Goal: Task Accomplishment & Management: Manage account settings

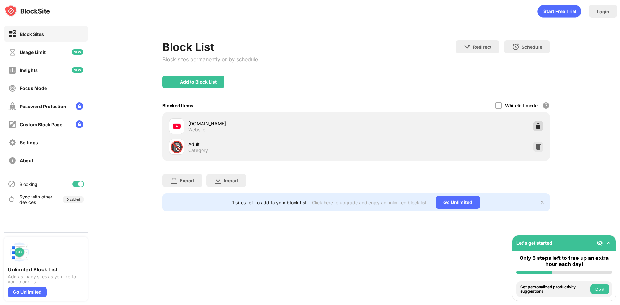
click at [539, 127] on img at bounding box center [538, 126] width 6 height 6
